Goal: Navigation & Orientation: Find specific page/section

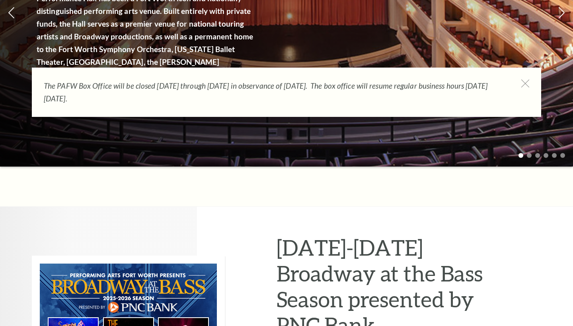
scroll to position [429, 0]
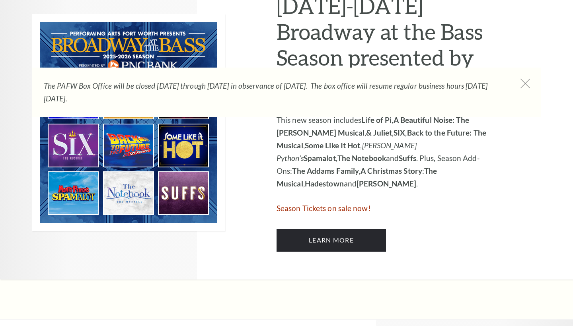
click at [521, 80] on icon at bounding box center [525, 84] width 10 height 10
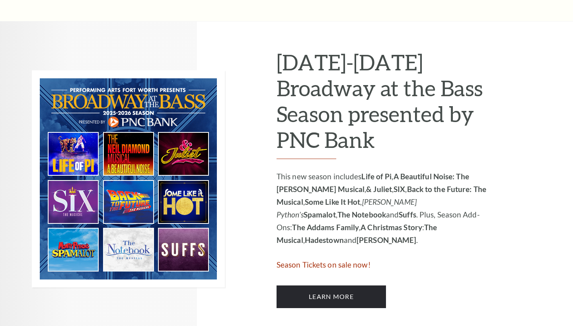
scroll to position [360, 0]
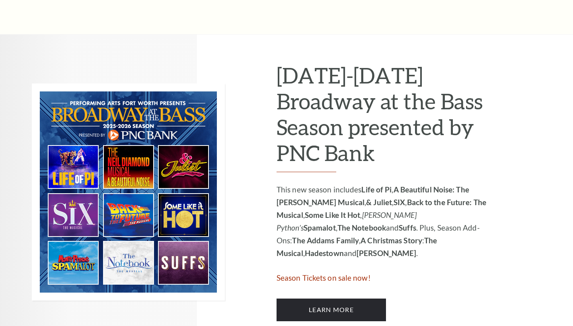
click at [195, 164] on img at bounding box center [128, 192] width 193 height 217
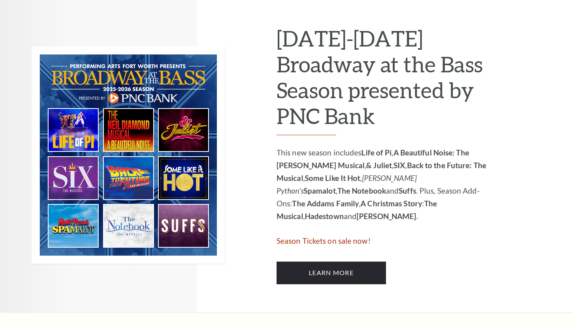
scroll to position [405, 0]
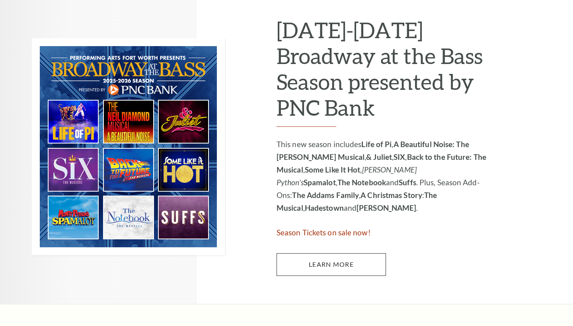
click at [308, 253] on link "Learn More" at bounding box center [331, 264] width 109 height 22
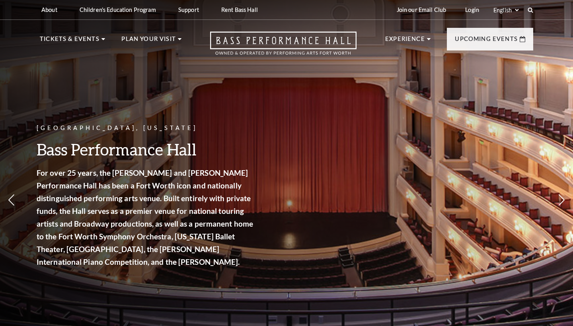
scroll to position [0, 0]
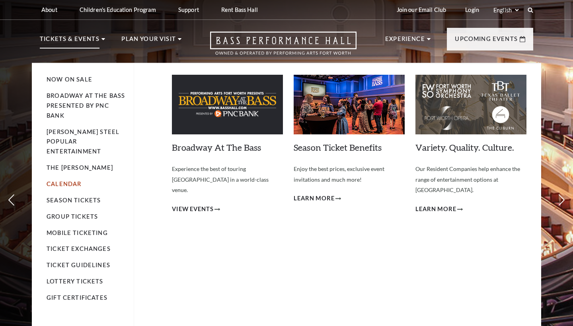
click at [68, 181] on link "Calendar" at bounding box center [64, 184] width 35 height 7
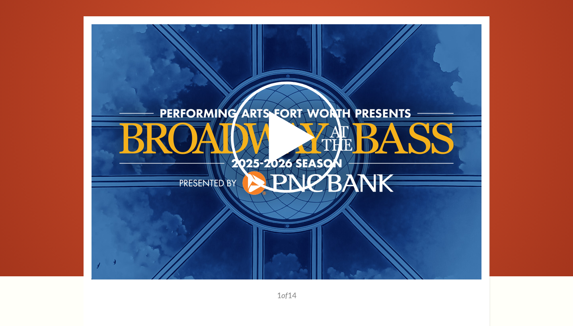
scroll to position [651, 0]
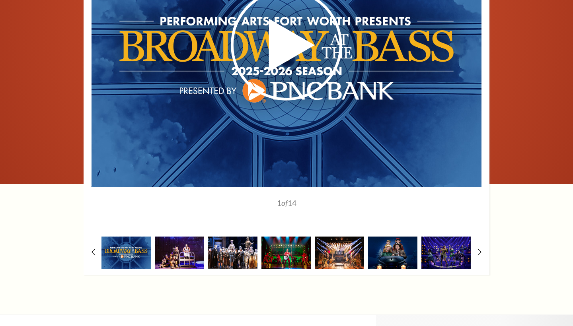
click at [252, 237] on img at bounding box center [232, 253] width 49 height 32
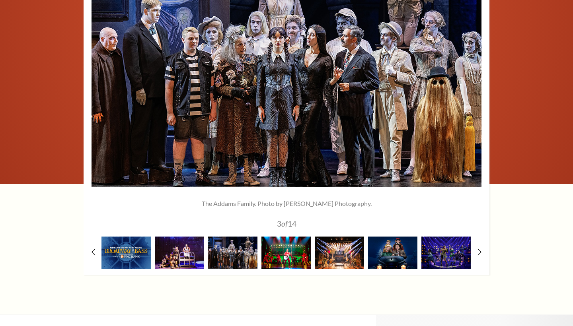
click at [297, 237] on img at bounding box center [285, 253] width 49 height 32
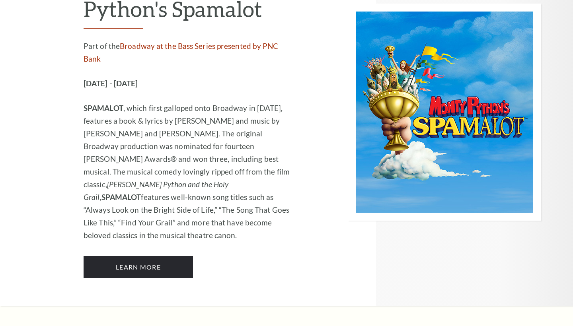
scroll to position [4322, 0]
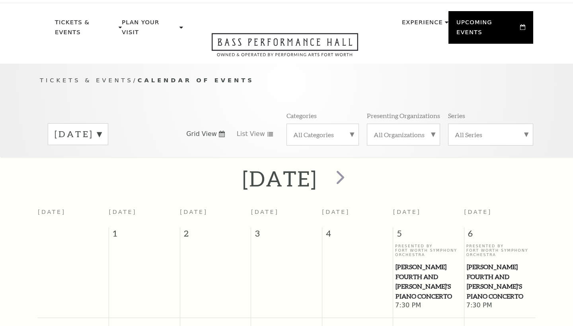
scroll to position [28, 0]
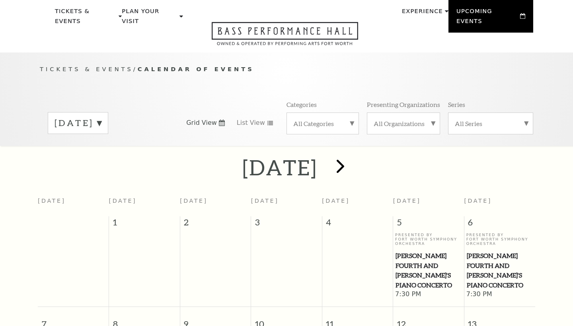
click at [352, 162] on span "next" at bounding box center [340, 166] width 23 height 23
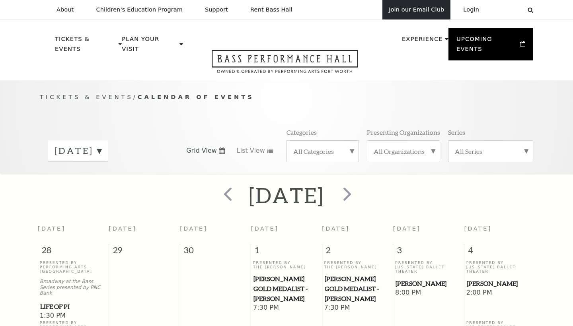
scroll to position [0, 0]
